Goal: Information Seeking & Learning: Learn about a topic

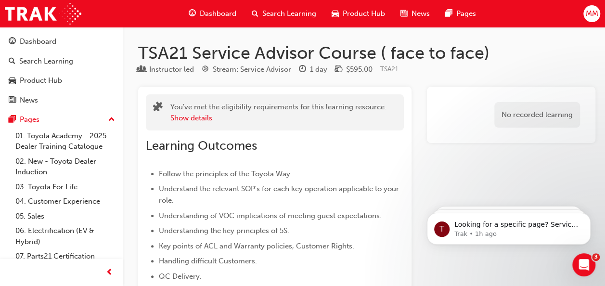
scroll to position [64, 0]
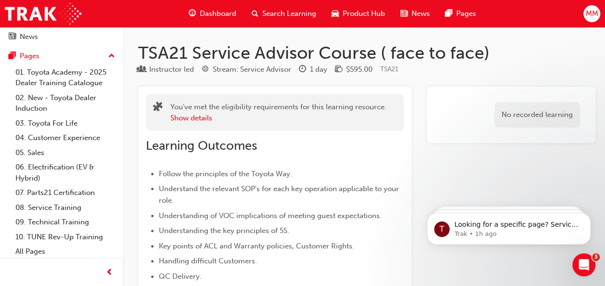
click at [205, 13] on span "Dashboard" at bounding box center [218, 13] width 37 height 11
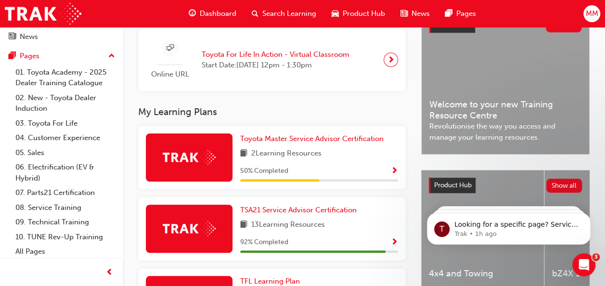
scroll to position [250, 0]
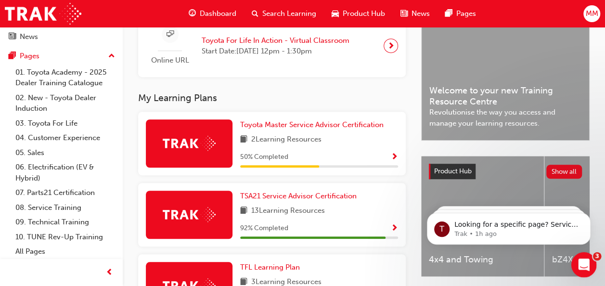
click at [585, 268] on icon "Open Intercom Messenger" at bounding box center [583, 264] width 16 height 16
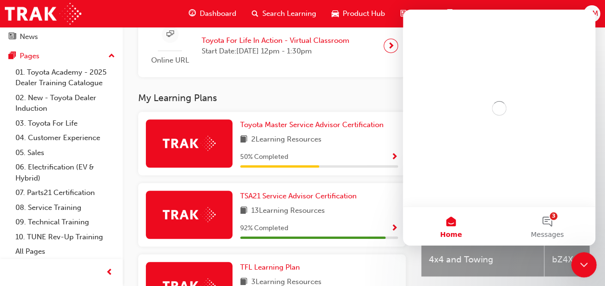
scroll to position [0, 0]
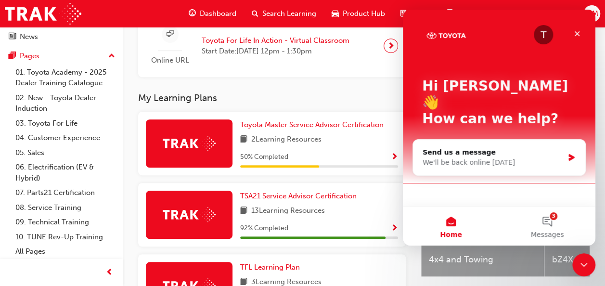
drag, startPoint x: 240, startPoint y: 152, endPoint x: 231, endPoint y: 177, distance: 26.6
click at [231, 175] on div "Toyota Master Service Advisor Certification 2 Learning Resources 50 % Completed" at bounding box center [272, 144] width 268 height 64
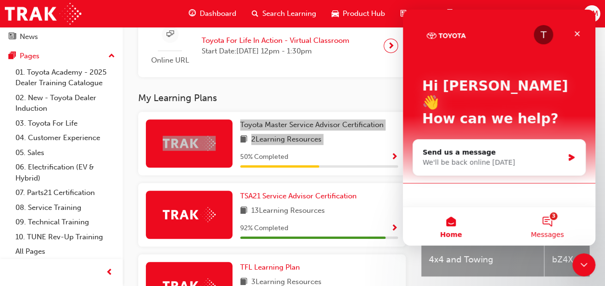
click at [545, 228] on button "3 Messages" at bounding box center [547, 226] width 96 height 39
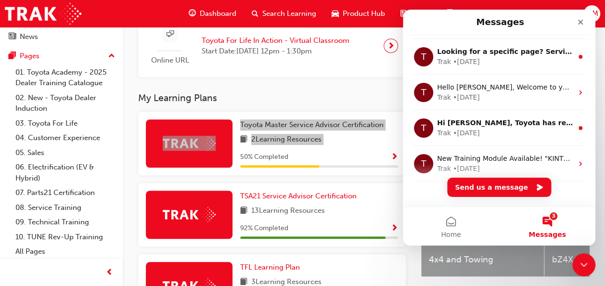
scroll to position [39, 0]
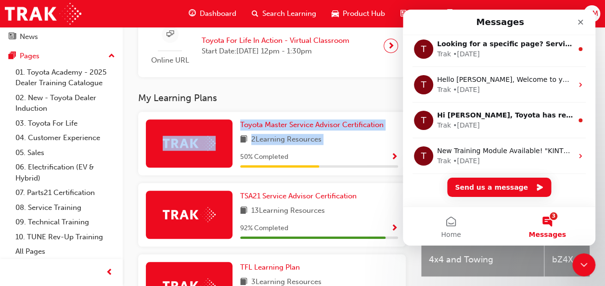
click at [311, 142] on span "2 Learning Resources" at bounding box center [286, 140] width 70 height 12
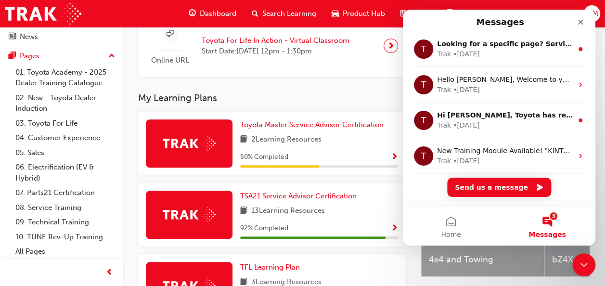
click at [396, 158] on span "Show Progress" at bounding box center [394, 157] width 7 height 9
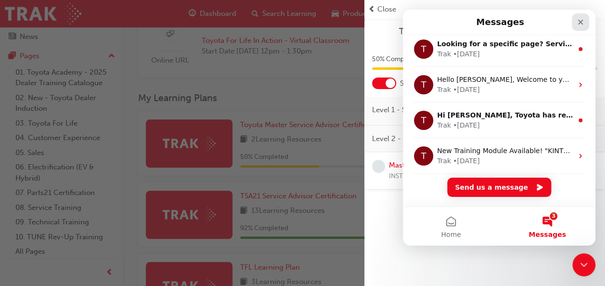
click at [585, 21] on div "Close" at bounding box center [580, 21] width 17 height 17
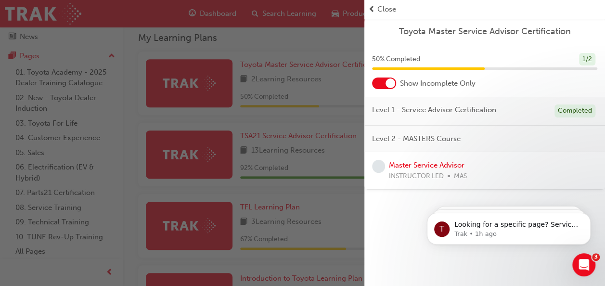
scroll to position [309, 0]
click at [124, 140] on div "button" at bounding box center [182, 143] width 364 height 286
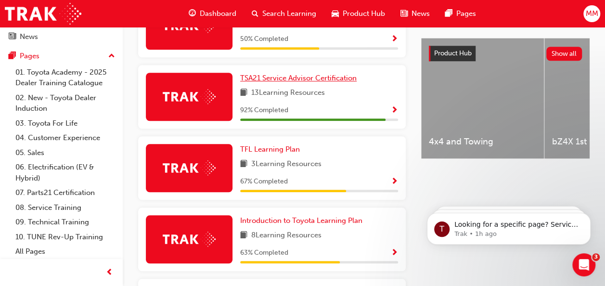
scroll to position [399, 0]
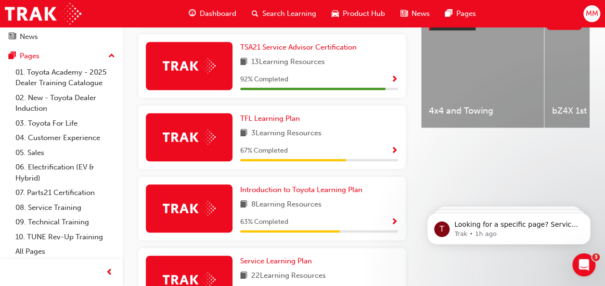
click at [332, 153] on div "67 % Completed" at bounding box center [319, 151] width 158 height 12
click at [395, 140] on div "3 Learning Resources" at bounding box center [319, 134] width 158 height 12
click at [393, 157] on button "button" at bounding box center [394, 151] width 7 height 12
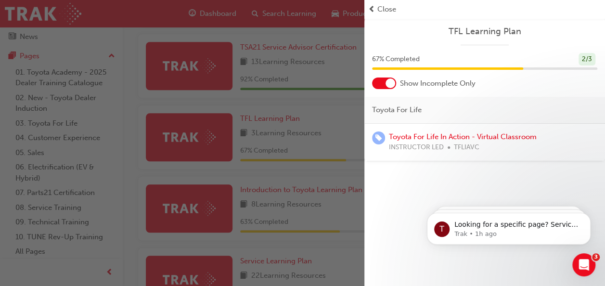
click at [486, 158] on div "Toyota For Life In Action - Virtual Classroom INSTRUCTOR LED TFLIAVC" at bounding box center [484, 143] width 241 height 38
click at [480, 134] on link "Toyota For Life In Action - Virtual Classroom" at bounding box center [463, 136] width 148 height 9
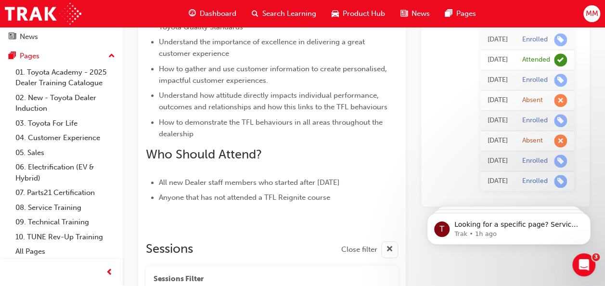
click at [480, 146] on td "[DATE]" at bounding box center [497, 141] width 35 height 20
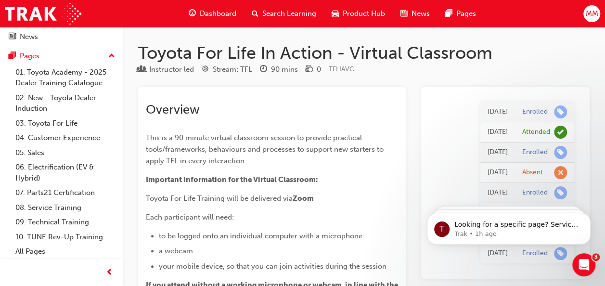
click at [216, 17] on span "Dashboard" at bounding box center [218, 13] width 37 height 11
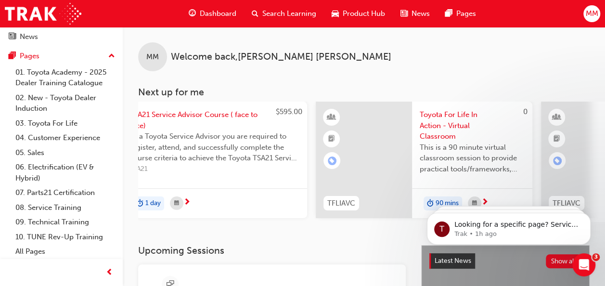
scroll to position [0, 277]
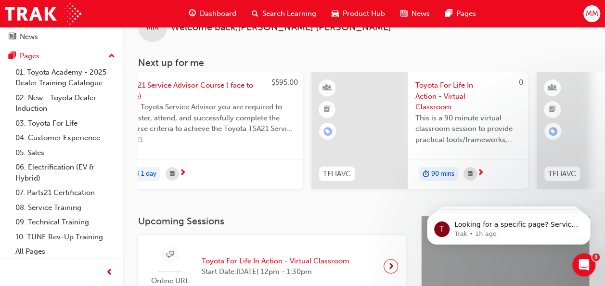
click at [477, 176] on div "button" at bounding box center [470, 173] width 13 height 13
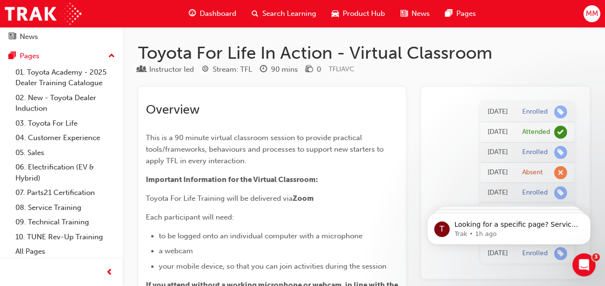
click at [209, 6] on div "Dashboard" at bounding box center [212, 14] width 63 height 20
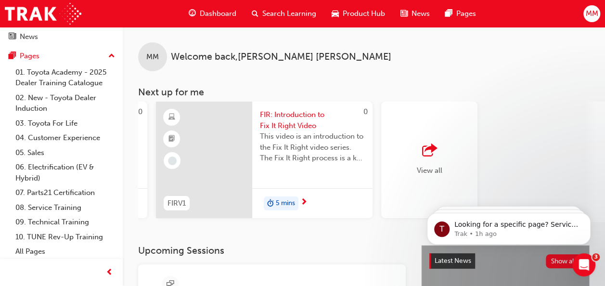
click at [304, 158] on span "This video is an introduction to the Fix It Right video series. The Fix It Righ…" at bounding box center [312, 147] width 105 height 33
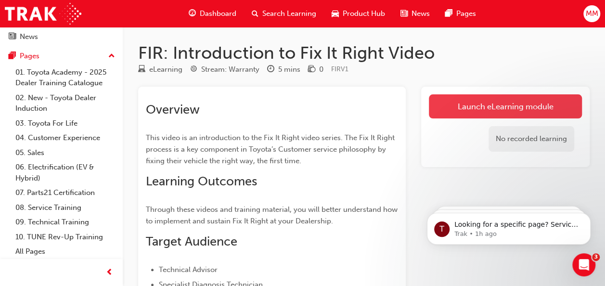
click at [524, 108] on link "Launch eLearning module" at bounding box center [505, 106] width 153 height 24
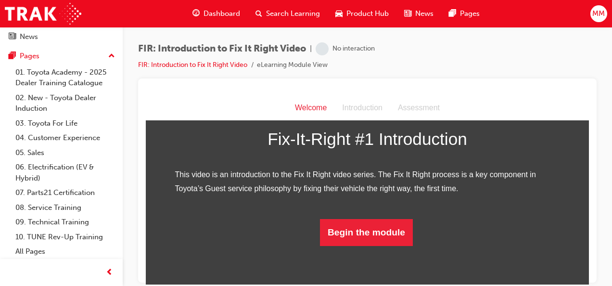
scroll to position [188, 0]
click at [598, 7] on div "MM" at bounding box center [599, 13] width 17 height 17
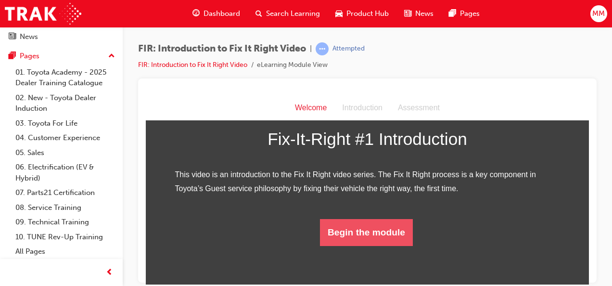
click at [387, 245] on button "Begin the module" at bounding box center [366, 232] width 93 height 27
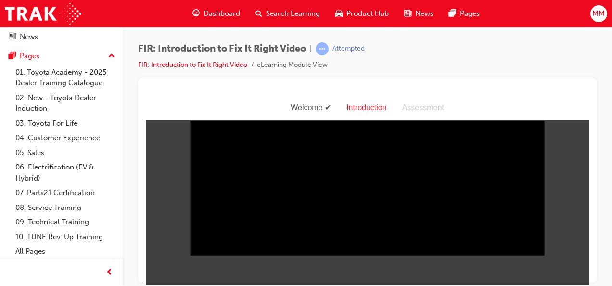
scroll to position [23, 0]
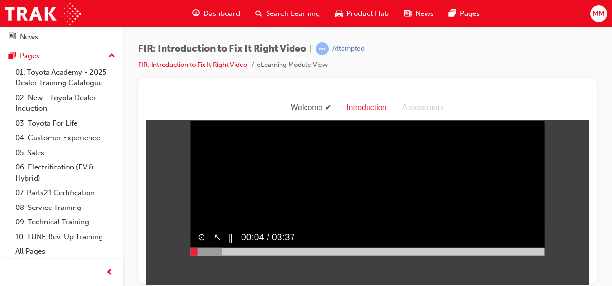
click at [494, 154] on video "Sorry, your browser does not support embedded videos. Download Instead" at bounding box center [367, 166] width 355 height 177
click at [492, 151] on video "Sorry, your browser does not support embedded videos. Download Instead" at bounding box center [367, 166] width 355 height 177
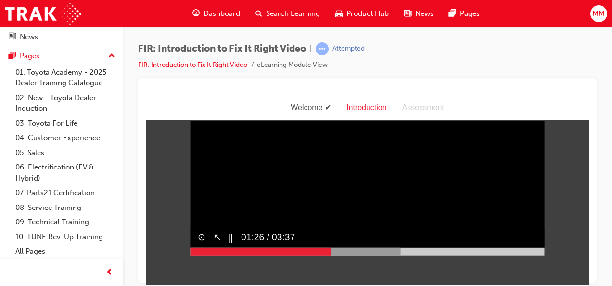
click at [327, 255] on div at bounding box center [367, 251] width 355 height 8
click at [345, 255] on div at bounding box center [306, 251] width 232 height 8
click at [361, 255] on div at bounding box center [315, 251] width 251 height 8
click at [343, 255] on div "⊙ ⇱ ‖ 01:51 / 03:37" at bounding box center [367, 240] width 355 height 29
click at [340, 255] on div at bounding box center [367, 251] width 355 height 8
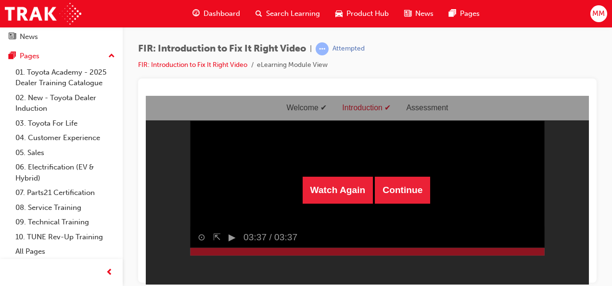
click at [340, 262] on div "Watch Again Continue" at bounding box center [367, 189] width 443 height 189
click at [328, 188] on button "Watch Again" at bounding box center [338, 189] width 71 height 27
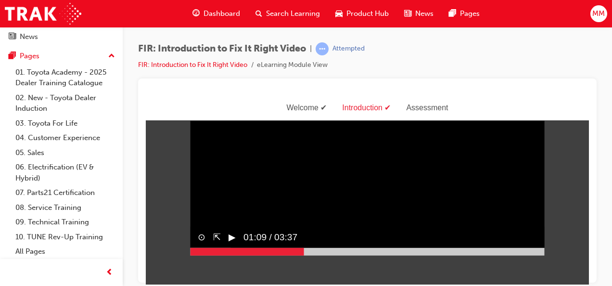
click at [300, 255] on div at bounding box center [367, 251] width 355 height 8
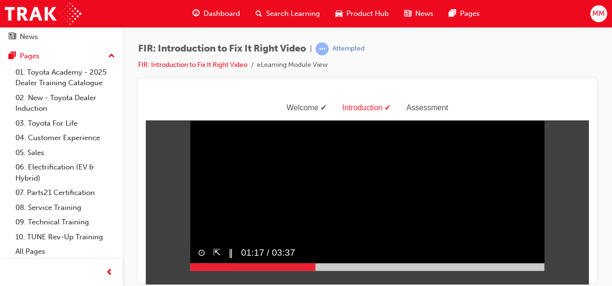
scroll to position [0, 0]
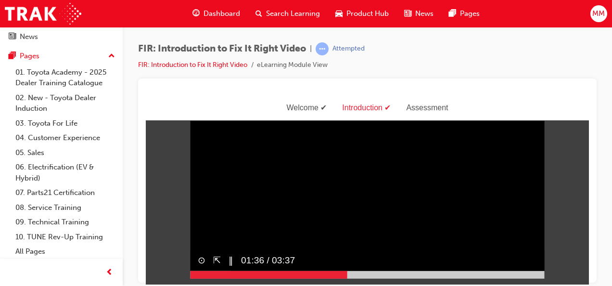
click at [298, 262] on div "⊙ ⇱ ‖ 01:36 / 03:37" at bounding box center [367, 263] width 355 height 29
click at [294, 278] on div at bounding box center [367, 275] width 355 height 8
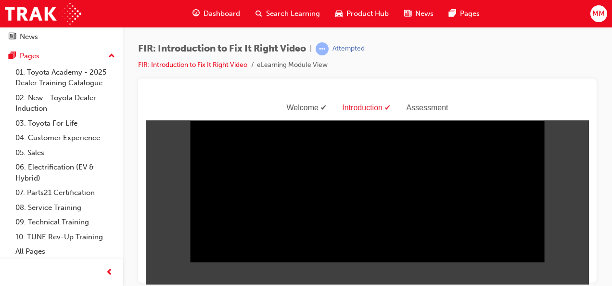
scroll to position [23, 0]
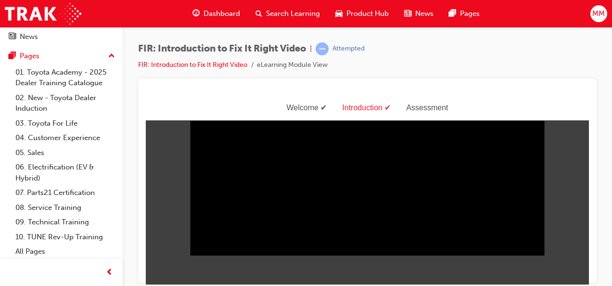
click at [559, 259] on body "Welcome Introduction Assessment Sorry, your browser does not support embedded v…" at bounding box center [367, 189] width 443 height 189
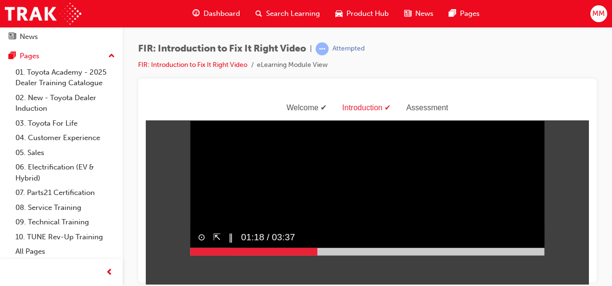
click at [520, 172] on video "Sorry, your browser does not support embedded videos. Download Instead" at bounding box center [367, 166] width 355 height 177
click at [491, 233] on video "Sorry, your browser does not support embedded videos. Download Instead" at bounding box center [367, 166] width 355 height 177
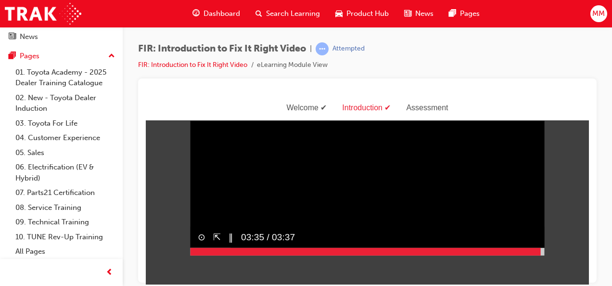
click at [556, 209] on body "Welcome Introduction Assessment Sorry, your browser does not support embedded v…" at bounding box center [367, 189] width 443 height 189
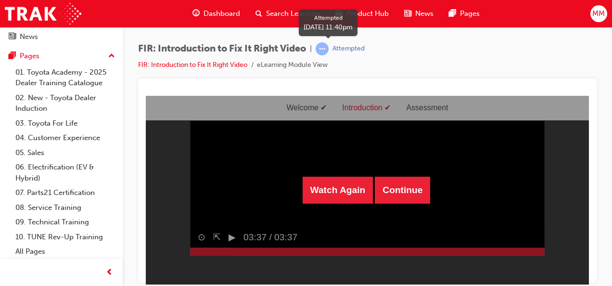
click at [349, 52] on div "Attempted" at bounding box center [349, 48] width 32 height 9
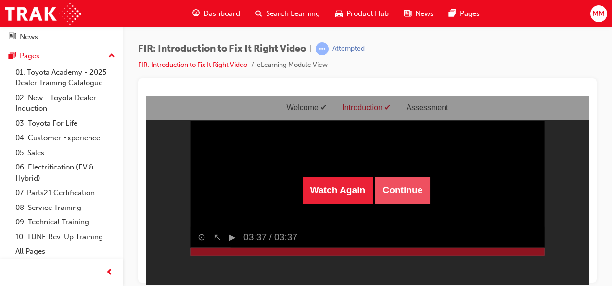
click at [405, 184] on button "Continue" at bounding box center [402, 189] width 55 height 27
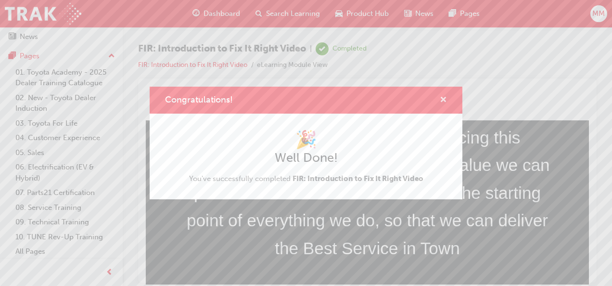
click at [442, 99] on span "cross-icon" at bounding box center [443, 100] width 7 height 9
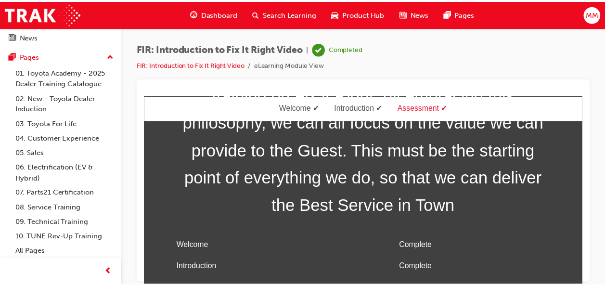
scroll to position [89, 0]
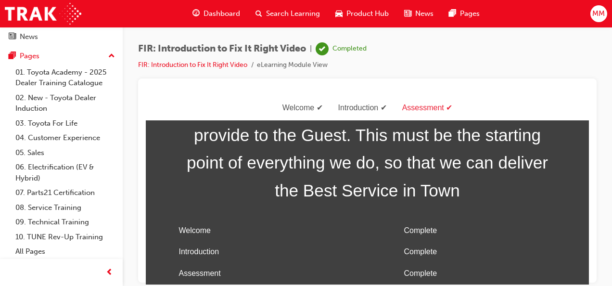
click at [223, 13] on span "Dashboard" at bounding box center [222, 13] width 37 height 11
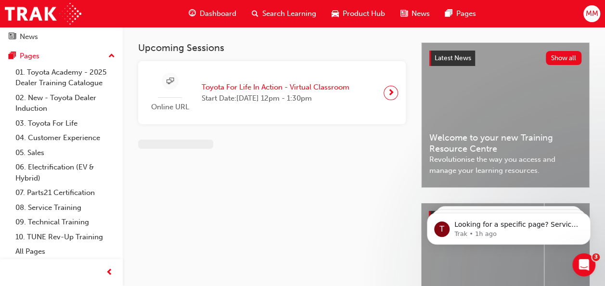
click at [389, 89] on span "next-icon" at bounding box center [391, 92] width 7 height 13
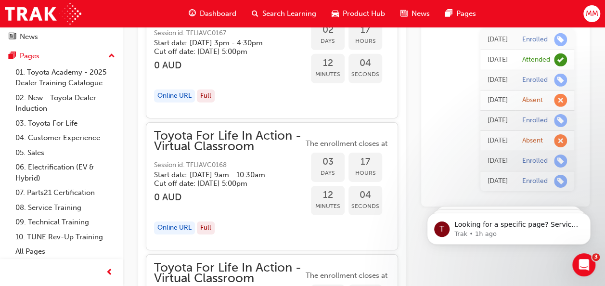
scroll to position [809, 0]
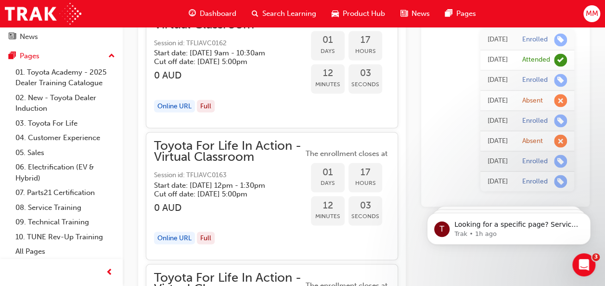
click at [219, 9] on span "Dashboard" at bounding box center [218, 13] width 37 height 11
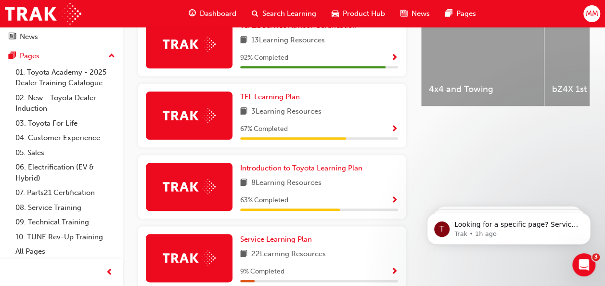
scroll to position [425, 0]
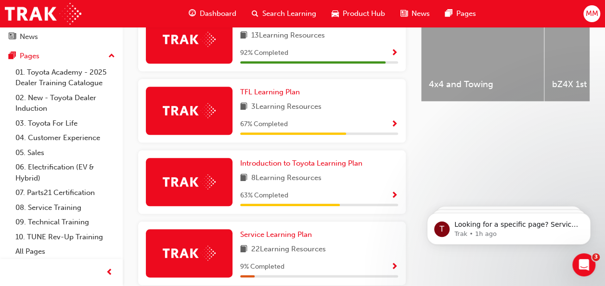
click at [381, 112] on div "3 Learning Resources" at bounding box center [319, 107] width 158 height 12
click at [376, 122] on div "67 % Completed" at bounding box center [319, 124] width 158 height 12
click at [386, 122] on div "67 % Completed" at bounding box center [319, 124] width 158 height 12
click at [396, 130] on button "button" at bounding box center [394, 124] width 7 height 12
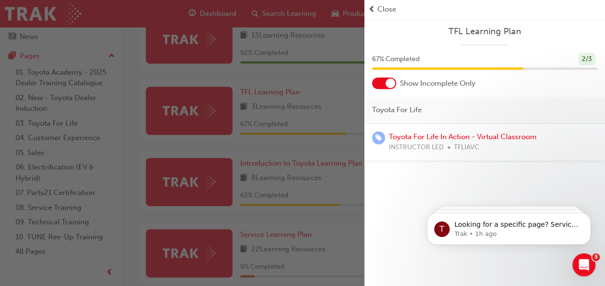
click at [590, 85] on div "Show Incomplete Only" at bounding box center [484, 84] width 241 height 12
click at [562, 138] on div "Toyota For Life In Action - Virtual Classroom INSTRUCTOR LED TFLIAVC" at bounding box center [484, 142] width 225 height 22
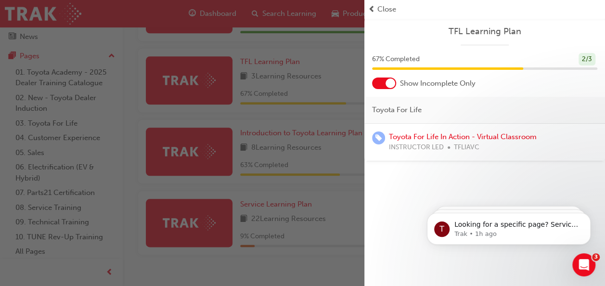
scroll to position [474, 0]
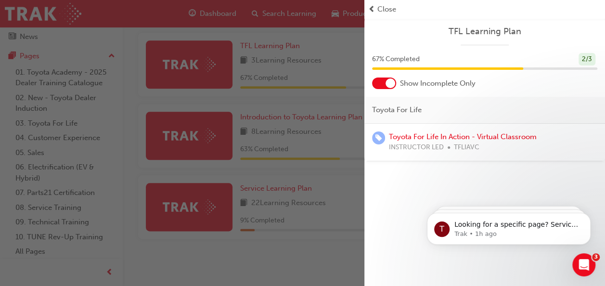
click at [322, 253] on div "button" at bounding box center [182, 143] width 364 height 286
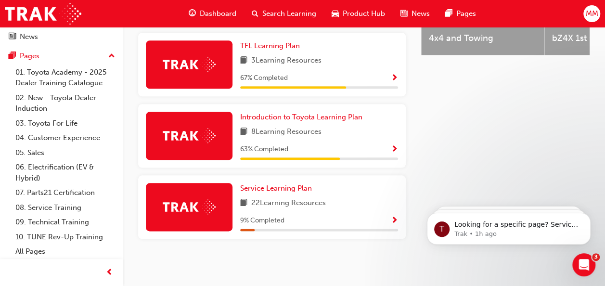
click at [374, 147] on div "63 % Completed" at bounding box center [319, 149] width 158 height 12
click at [394, 153] on span "Show Progress" at bounding box center [394, 149] width 7 height 9
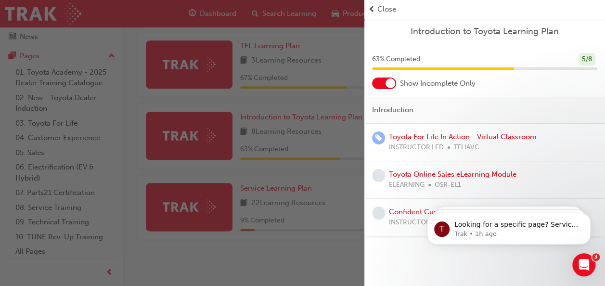
click at [504, 184] on div "ELEARNING OSR-EL1" at bounding box center [453, 185] width 128 height 11
click at [401, 224] on span "INSTRUCTOR LED" at bounding box center [416, 222] width 55 height 11
click at [415, 199] on div "Confident Customer Conversations INSTRUCTOR LED CCC" at bounding box center [484, 218] width 241 height 38
click at [439, 149] on span "INSTRUCTOR LED" at bounding box center [416, 147] width 55 height 11
click at [424, 175] on link "Toyota Online Sales eLearning Module" at bounding box center [453, 174] width 128 height 9
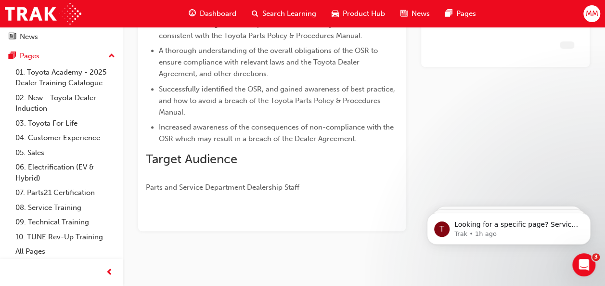
click html "T Looking for a specific page? Service, Service Advisor Trak • 1h ago T Looking…"
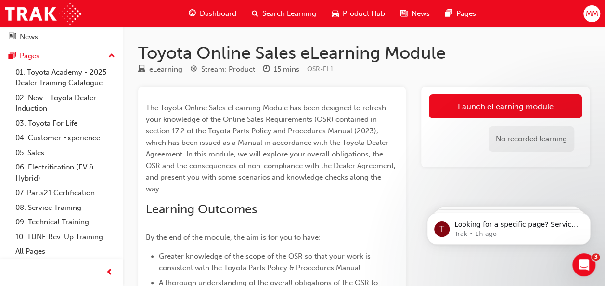
click at [223, 12] on span "Dashboard" at bounding box center [218, 13] width 37 height 11
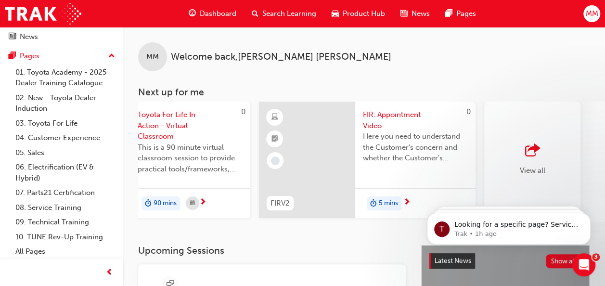
scroll to position [0, 883]
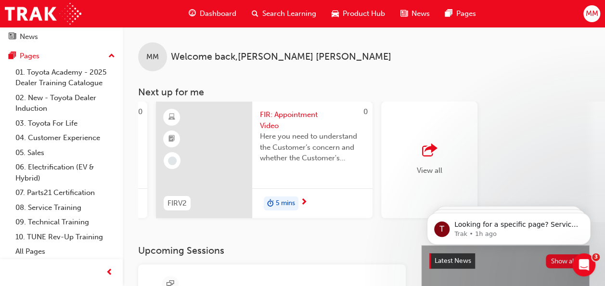
click at [361, 149] on span "Here you need to understand the Customer’s concern and whether the Customer's v…" at bounding box center [312, 147] width 105 height 33
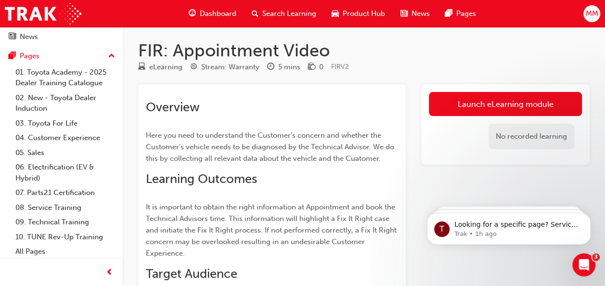
scroll to position [12, 0]
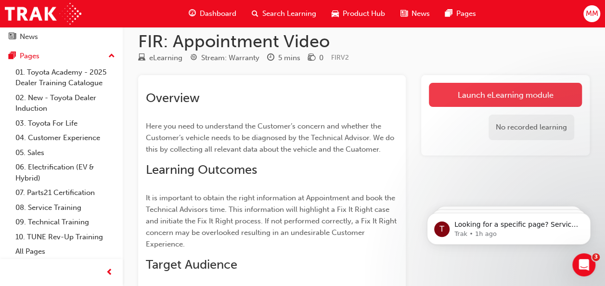
click at [566, 100] on link "Launch eLearning module" at bounding box center [505, 95] width 153 height 24
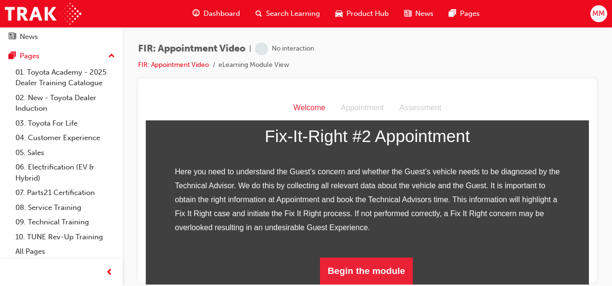
scroll to position [138, 0]
click at [508, 106] on img at bounding box center [367, 99] width 385 height 14
click at [375, 280] on button "Begin the module" at bounding box center [366, 270] width 93 height 27
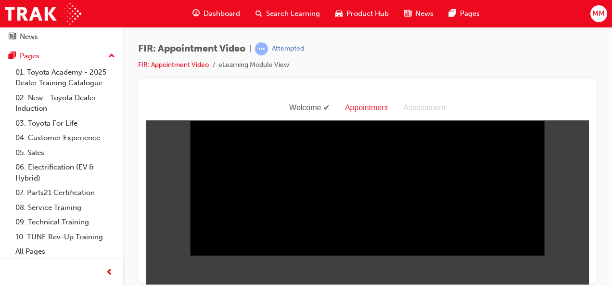
scroll to position [23, 0]
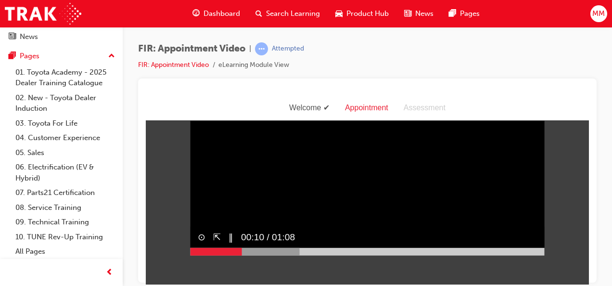
click at [535, 182] on video "Sorry, your browser does not support embedded videos. Download Instead" at bounding box center [367, 166] width 355 height 177
click at [511, 173] on video "Sorry, your browser does not support embedded videos. Download Instead" at bounding box center [367, 166] width 355 height 177
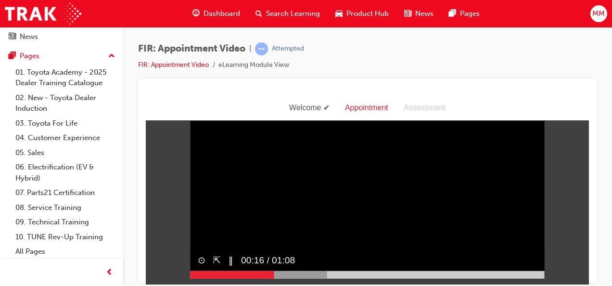
scroll to position [0, 0]
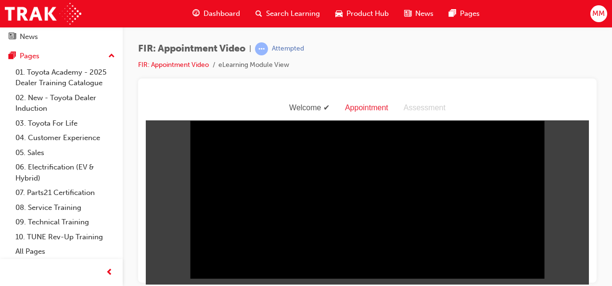
click at [600, 83] on div "FIR: Appointment Video | Attempted FIR: Appointment Video eLearning Module View" at bounding box center [368, 144] width 490 height 235
click at [604, 84] on div "FIR: Appointment Video | Attempted FIR: Appointment Video eLearning Module View" at bounding box center [368, 144] width 490 height 235
click at [599, 87] on div "FIR: Appointment Video | Attempted FIR: Appointment Video eLearning Module View" at bounding box center [368, 144] width 490 height 235
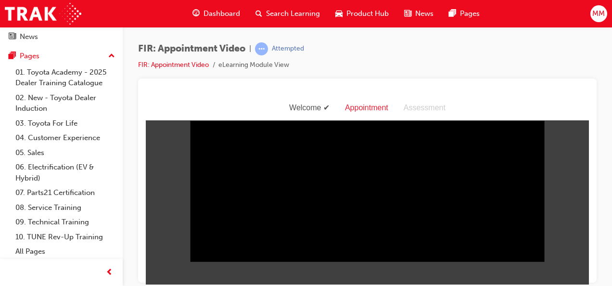
scroll to position [23, 0]
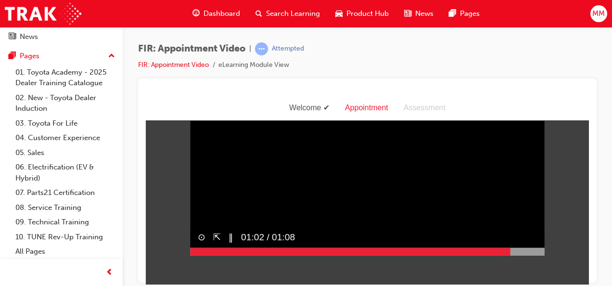
click at [533, 192] on video "Sorry, your browser does not support embedded videos. Download Instead" at bounding box center [367, 166] width 355 height 177
click at [533, 195] on video "Sorry, your browser does not support embedded videos. Download Instead" at bounding box center [367, 166] width 355 height 177
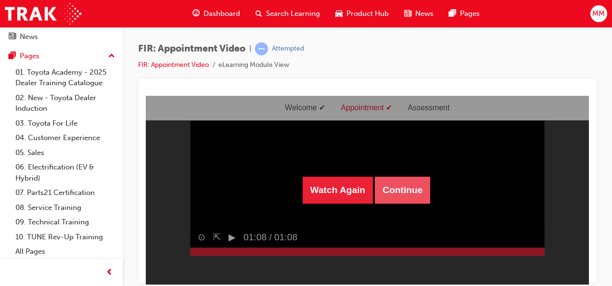
click at [407, 201] on button "Continue" at bounding box center [402, 189] width 55 height 27
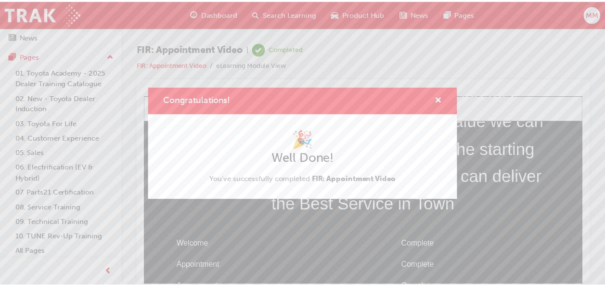
scroll to position [89, 0]
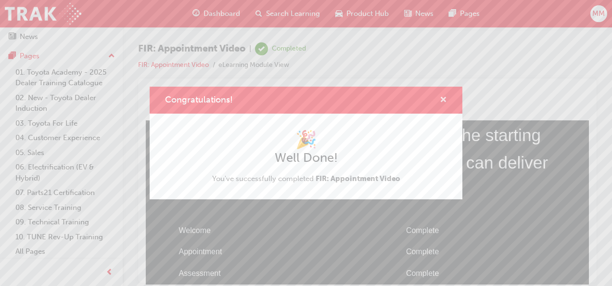
click at [446, 103] on span "cross-icon" at bounding box center [443, 100] width 7 height 9
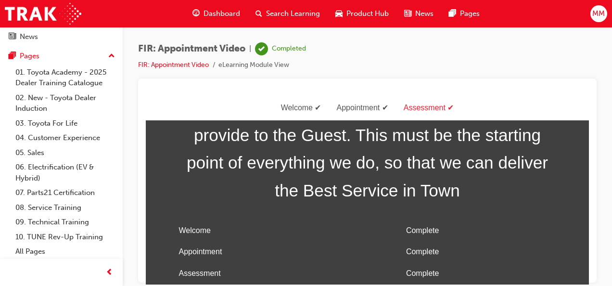
click at [221, 12] on span "Dashboard" at bounding box center [222, 13] width 37 height 11
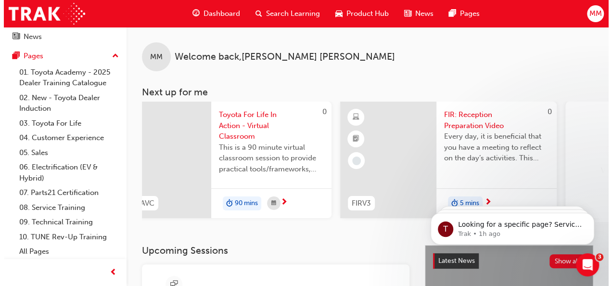
scroll to position [0, 883]
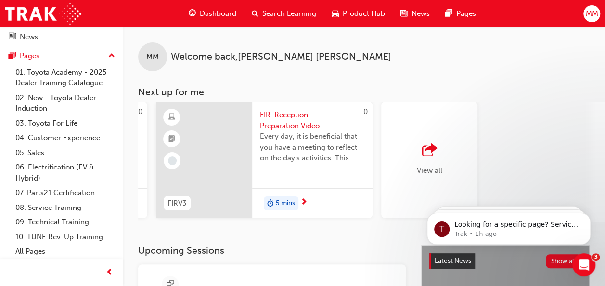
click at [351, 153] on span "Every day, it is beneficial that you have a meeting to reflect on the day’s act…" at bounding box center [312, 147] width 105 height 33
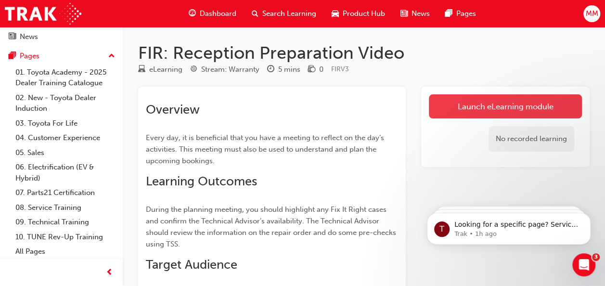
click at [562, 108] on link "Launch eLearning module" at bounding box center [505, 106] width 153 height 24
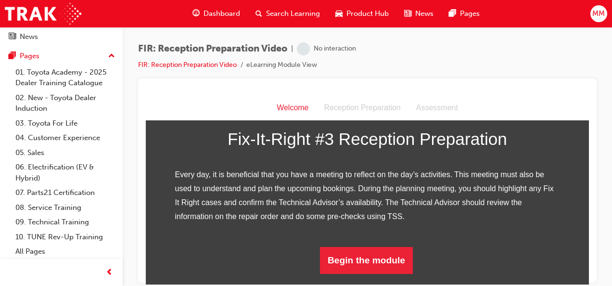
scroll to position [216, 0]
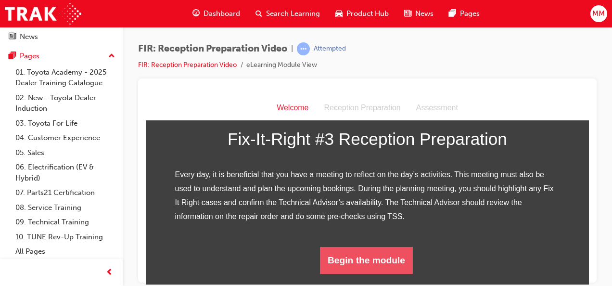
click at [383, 273] on button "Begin the module" at bounding box center [366, 259] width 93 height 27
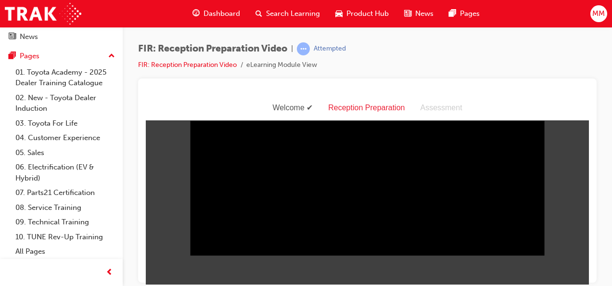
scroll to position [23, 0]
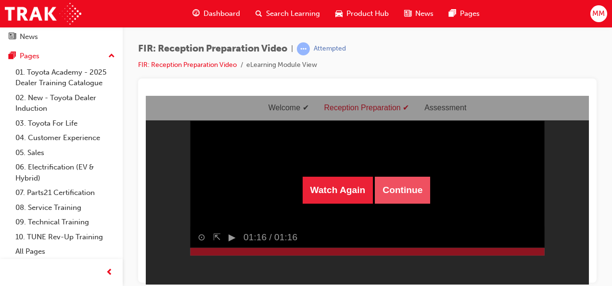
click at [404, 190] on button "Continue" at bounding box center [402, 189] width 55 height 27
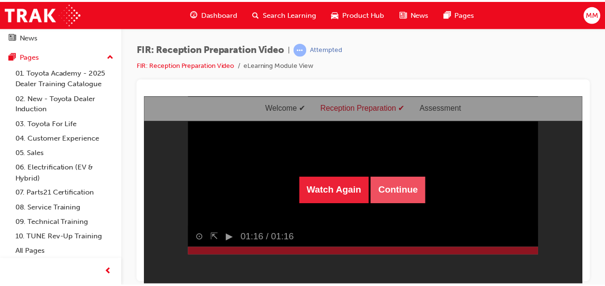
scroll to position [31, 0]
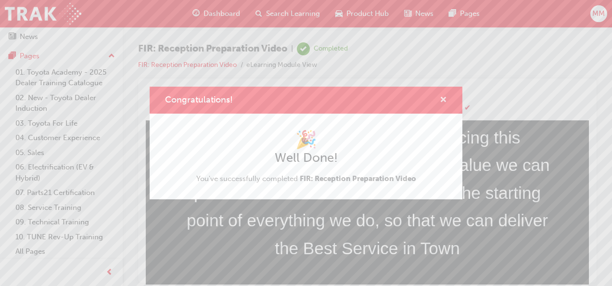
click at [441, 100] on span "cross-icon" at bounding box center [443, 100] width 7 height 9
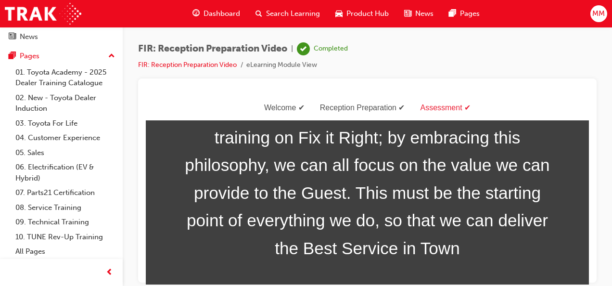
click at [229, 13] on span "Dashboard" at bounding box center [222, 13] width 37 height 11
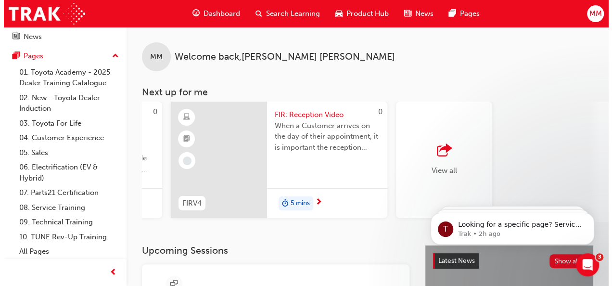
scroll to position [0, 883]
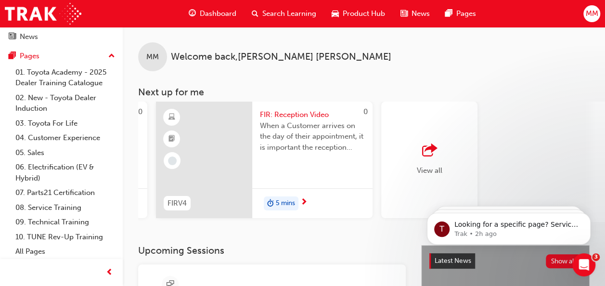
click at [315, 160] on div "FIR: Reception Video When a Customer arrives on the day of their appointment, i…" at bounding box center [312, 134] width 120 height 65
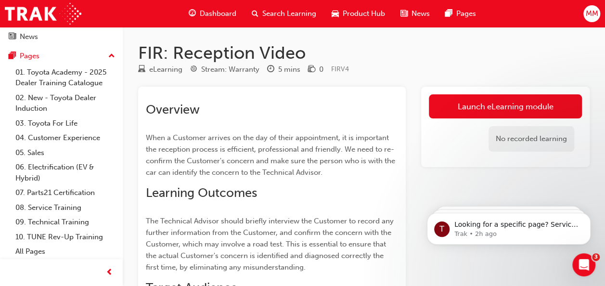
click at [518, 130] on div "No recorded learning" at bounding box center [532, 139] width 86 height 26
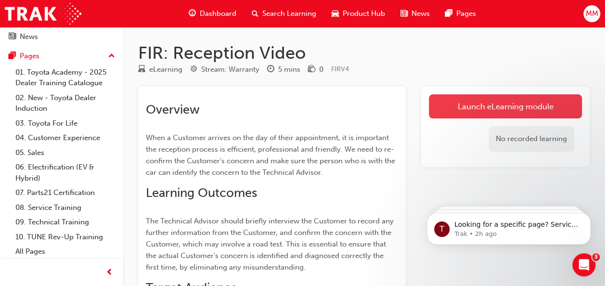
click at [515, 116] on link "Launch eLearning module" at bounding box center [505, 106] width 153 height 24
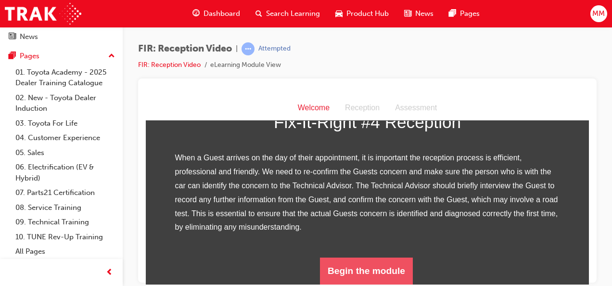
click at [401, 275] on button "Begin the module" at bounding box center [366, 270] width 93 height 27
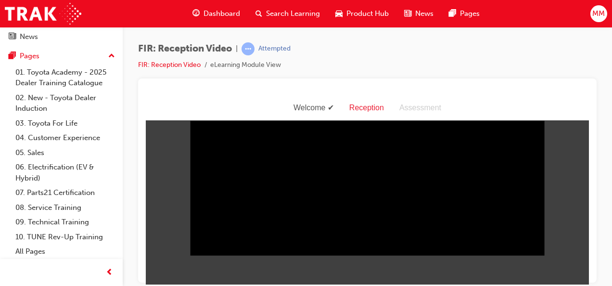
scroll to position [23, 0]
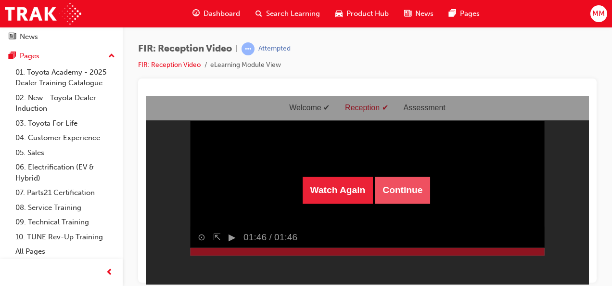
click at [400, 189] on button "Continue" at bounding box center [402, 189] width 55 height 27
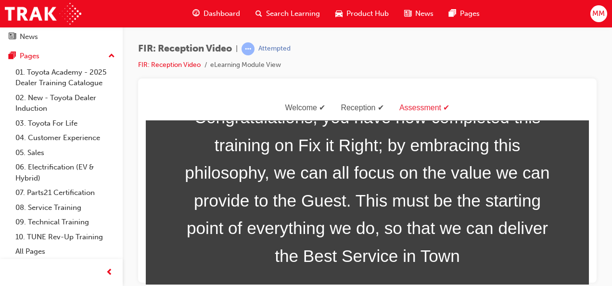
scroll to position [31, 0]
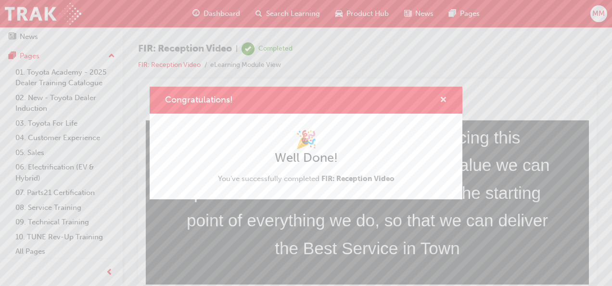
click at [444, 96] on span "cross-icon" at bounding box center [443, 100] width 7 height 9
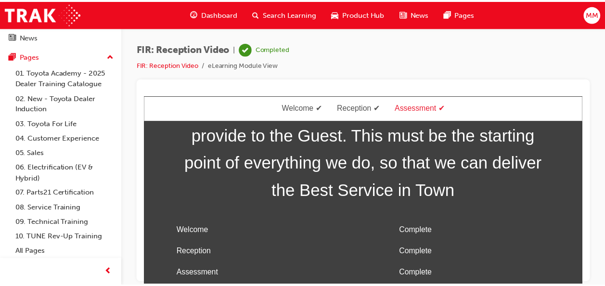
scroll to position [0, 0]
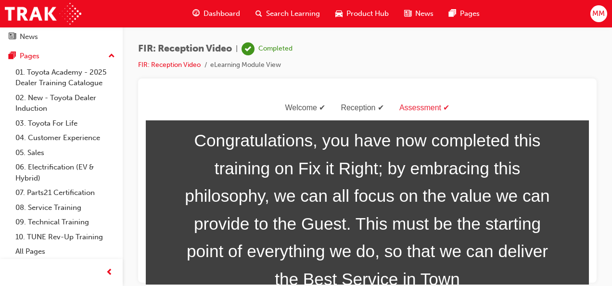
click at [209, 14] on span "Dashboard" at bounding box center [222, 13] width 37 height 11
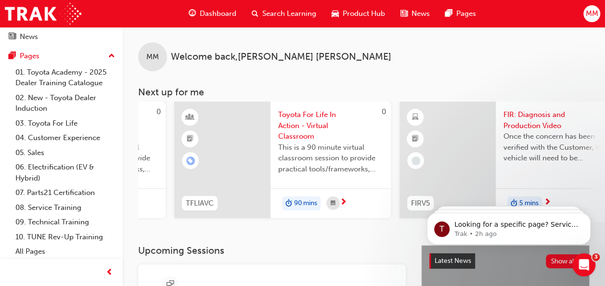
scroll to position [0, 883]
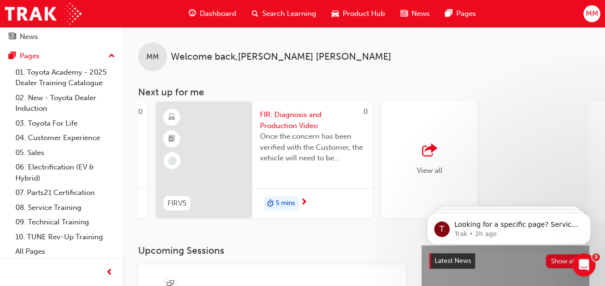
click at [282, 152] on span "Once the concern has been verified with the Customer, the vehicle will need to …" at bounding box center [312, 147] width 105 height 33
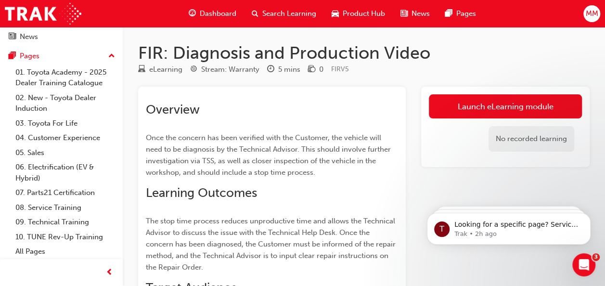
click at [210, 12] on span "Dashboard" at bounding box center [218, 13] width 37 height 11
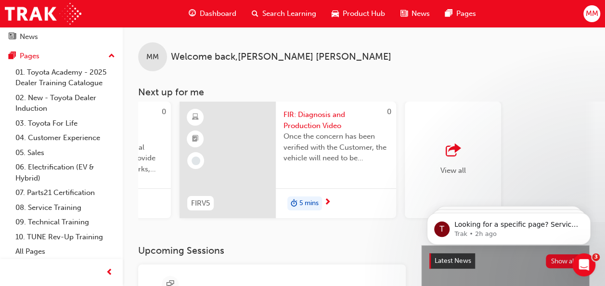
scroll to position [0, 883]
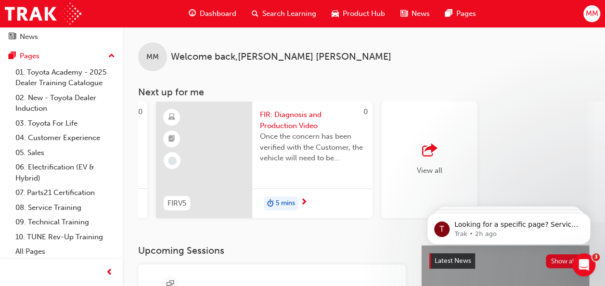
click at [426, 153] on span "outbound-icon" at bounding box center [429, 150] width 14 height 13
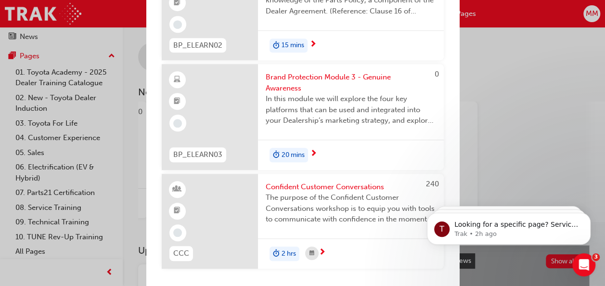
scroll to position [2179, 0]
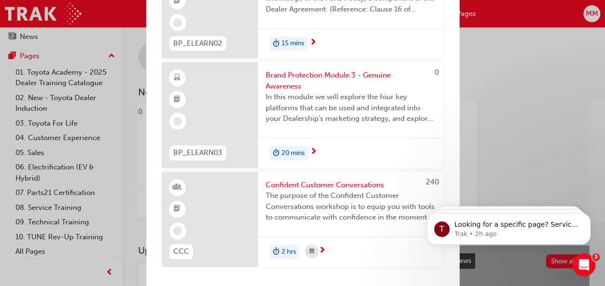
click at [399, 194] on span "The purpose of the Confident Customer Conversations workshop is to equip you wi…" at bounding box center [351, 206] width 170 height 33
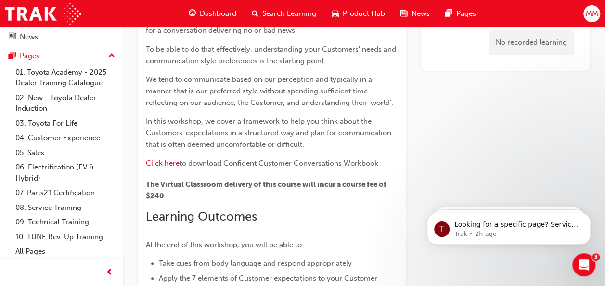
scroll to position [116, 0]
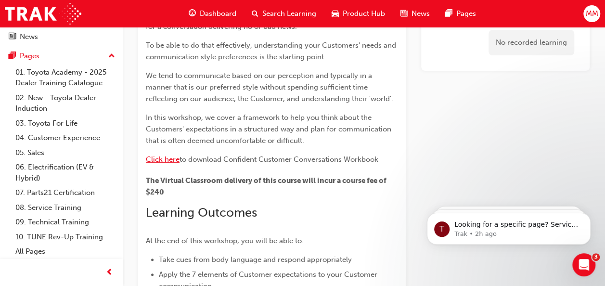
click at [172, 159] on span "Click here" at bounding box center [163, 159] width 34 height 9
